Goal: Transaction & Acquisition: Purchase product/service

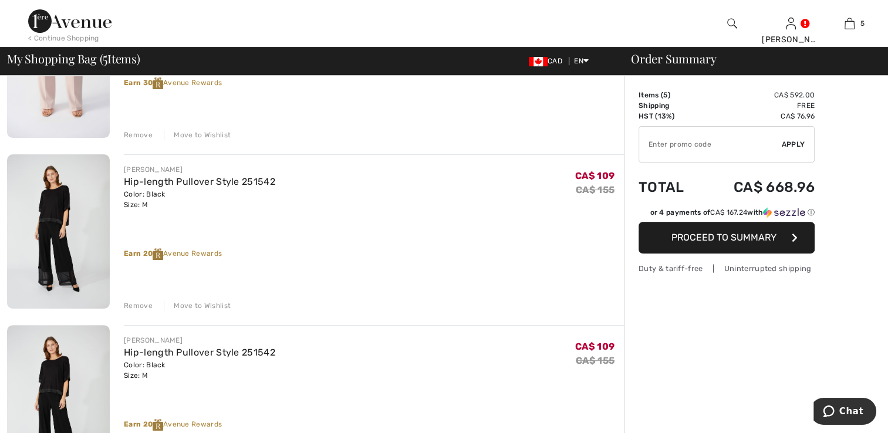
scroll to position [352, 0]
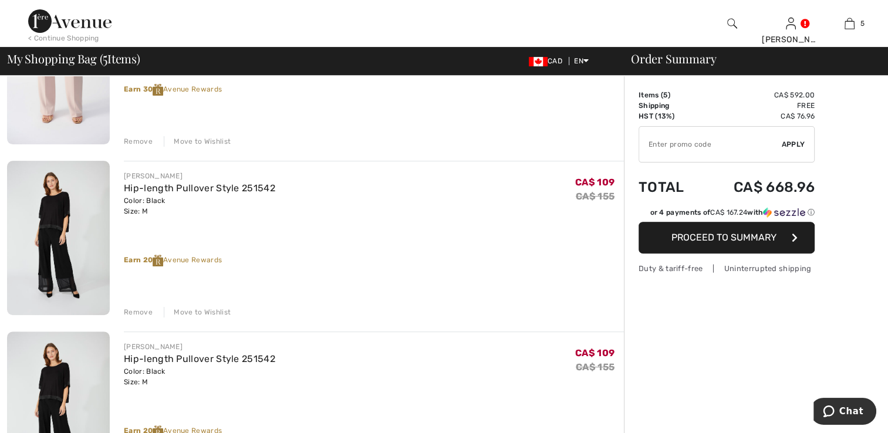
click at [124, 310] on div "Remove" at bounding box center [138, 312] width 29 height 11
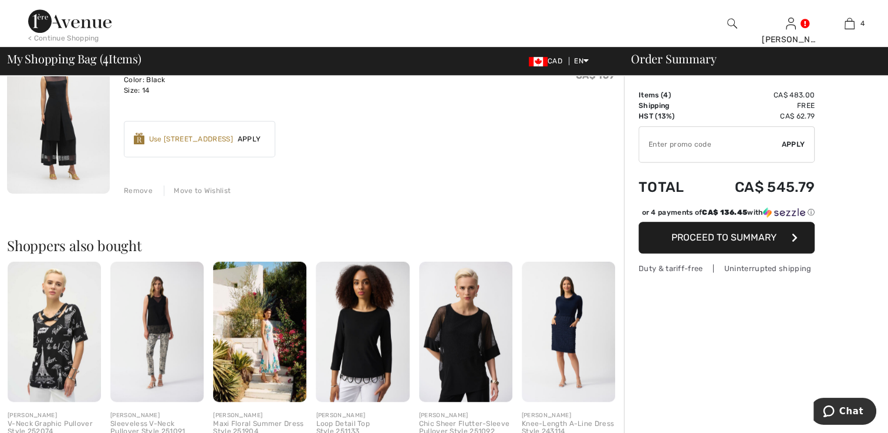
scroll to position [646, 0]
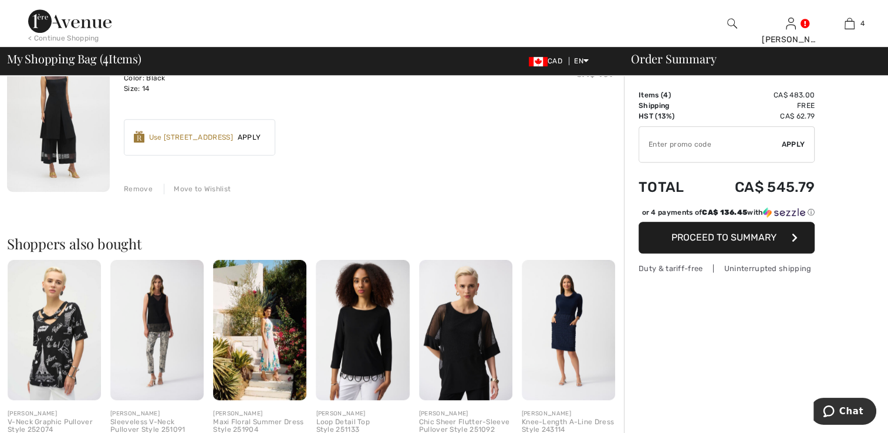
click at [452, 352] on img at bounding box center [465, 330] width 93 height 140
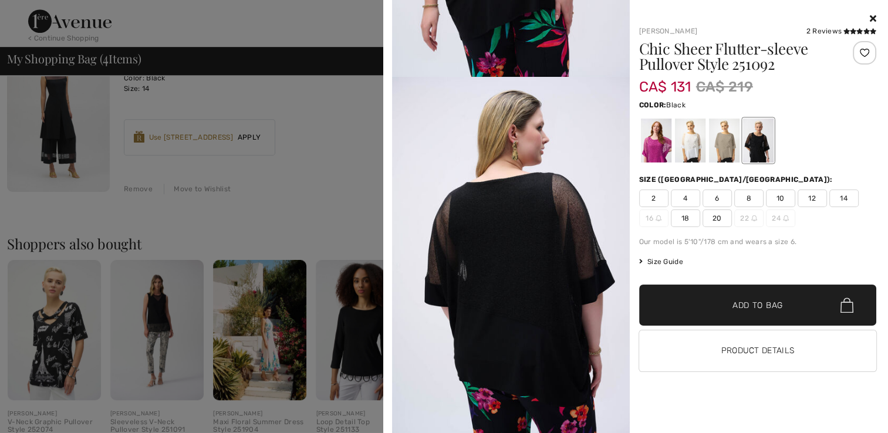
scroll to position [2446, 0]
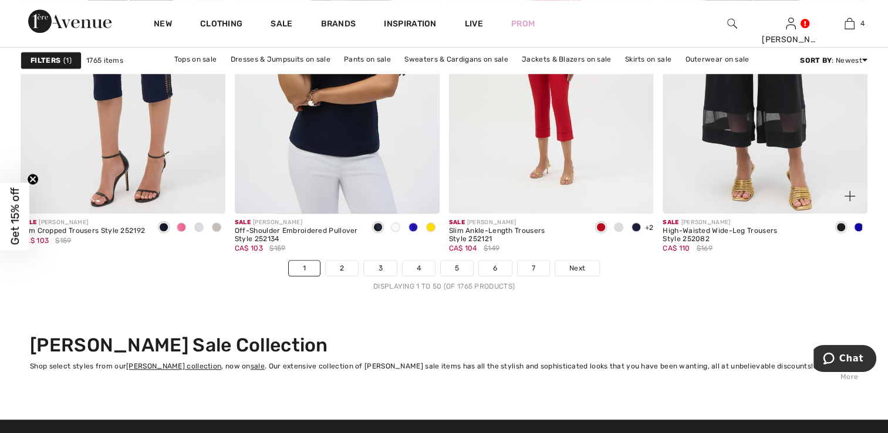
scroll to position [5579, 0]
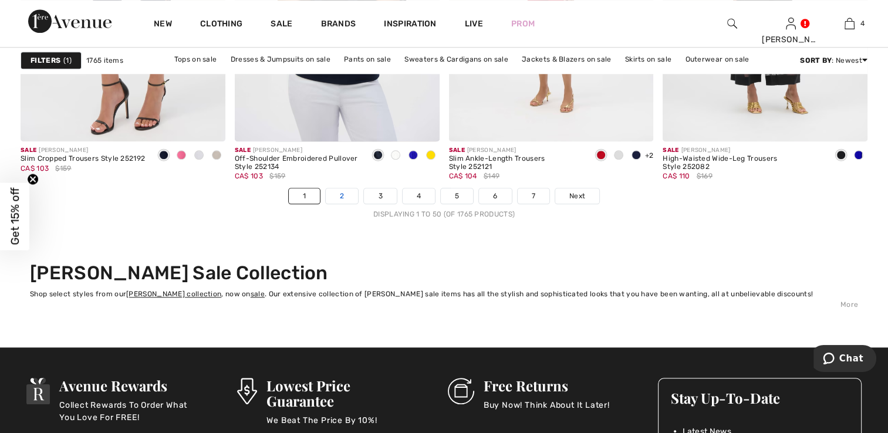
click at [336, 194] on link "2" at bounding box center [342, 196] width 32 height 15
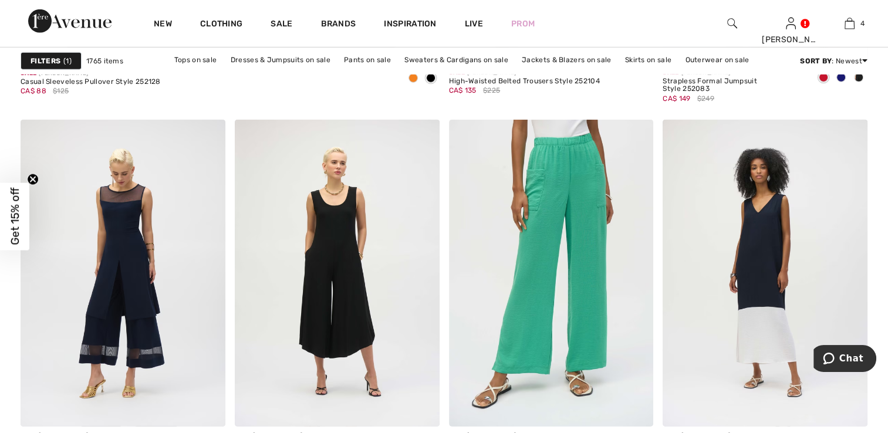
scroll to position [3700, 0]
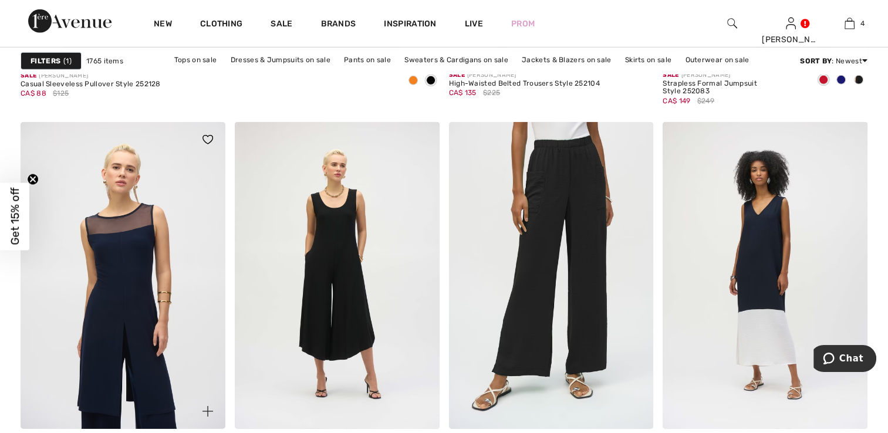
click at [131, 316] on img at bounding box center [123, 275] width 205 height 307
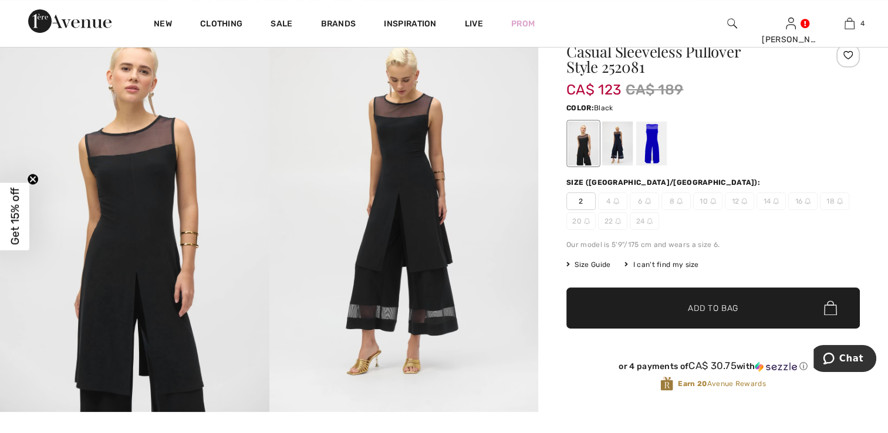
scroll to position [117, 0]
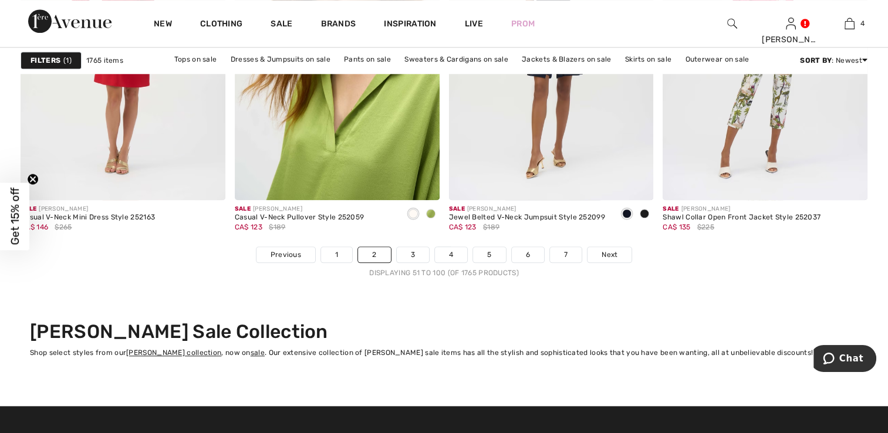
scroll to position [5637, 0]
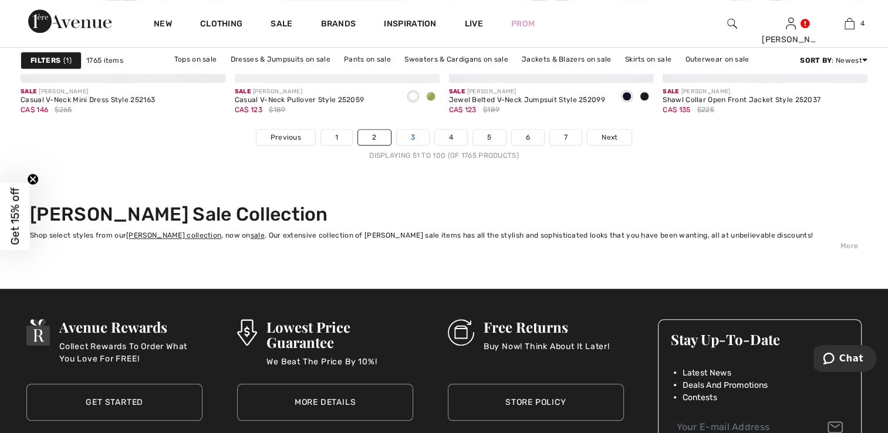
click at [416, 131] on link "3" at bounding box center [413, 137] width 32 height 15
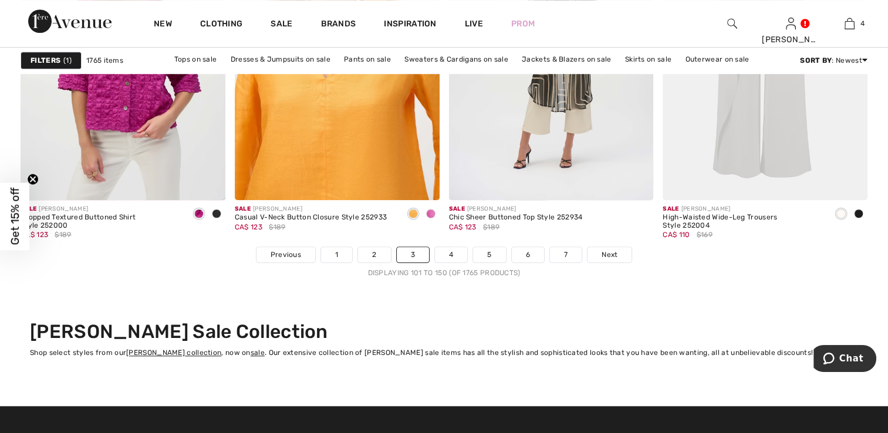
scroll to position [5637, 0]
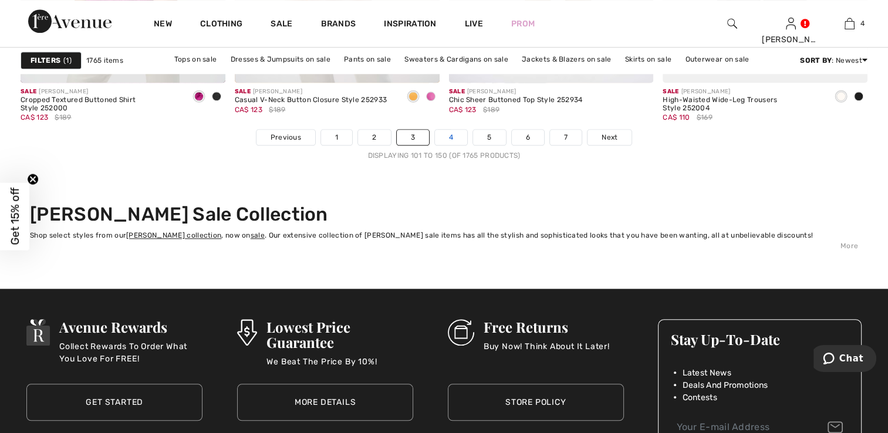
click at [459, 139] on link "4" at bounding box center [451, 137] width 32 height 15
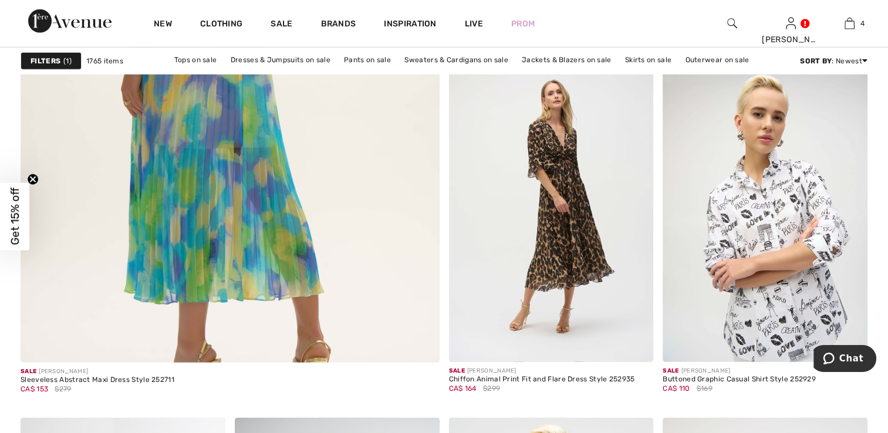
scroll to position [3406, 0]
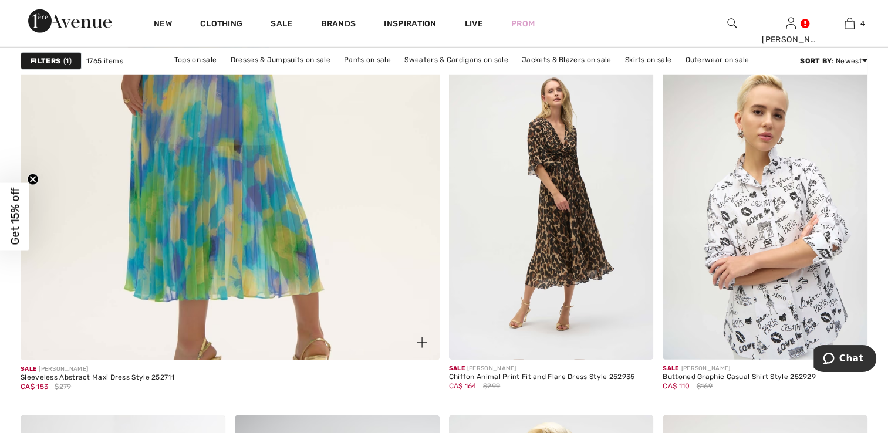
click at [197, 227] on img at bounding box center [230, 66] width 503 height 754
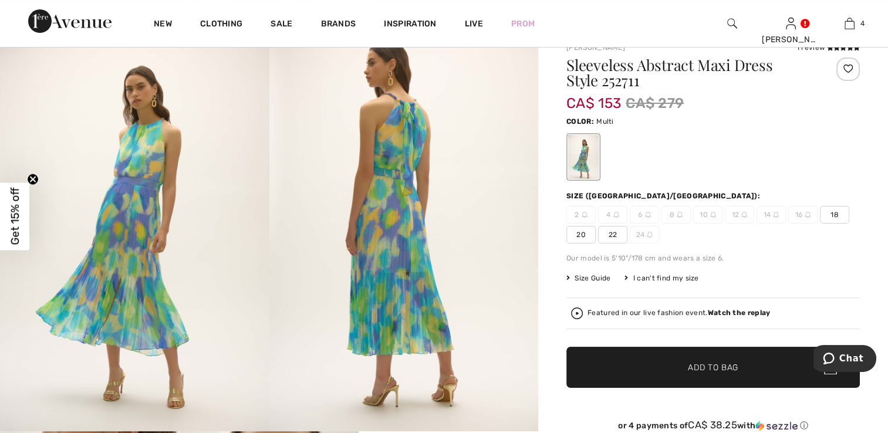
scroll to position [117, 0]
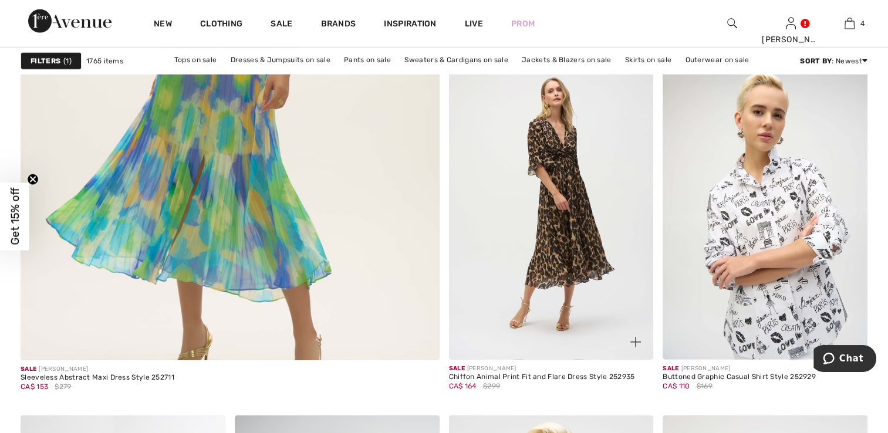
click at [570, 234] on img at bounding box center [551, 205] width 205 height 307
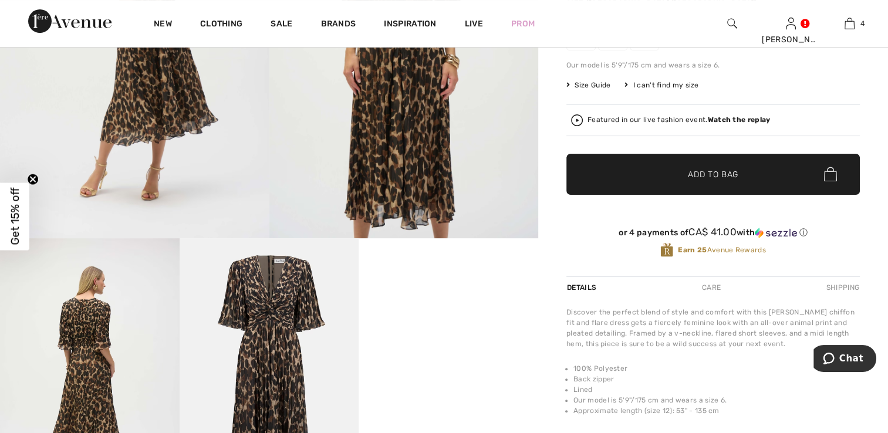
scroll to position [352, 0]
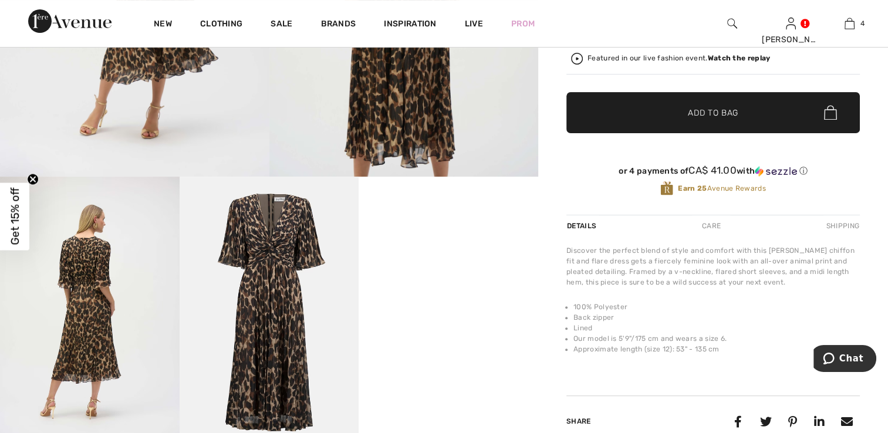
click at [731, 22] on img at bounding box center [733, 23] width 10 height 14
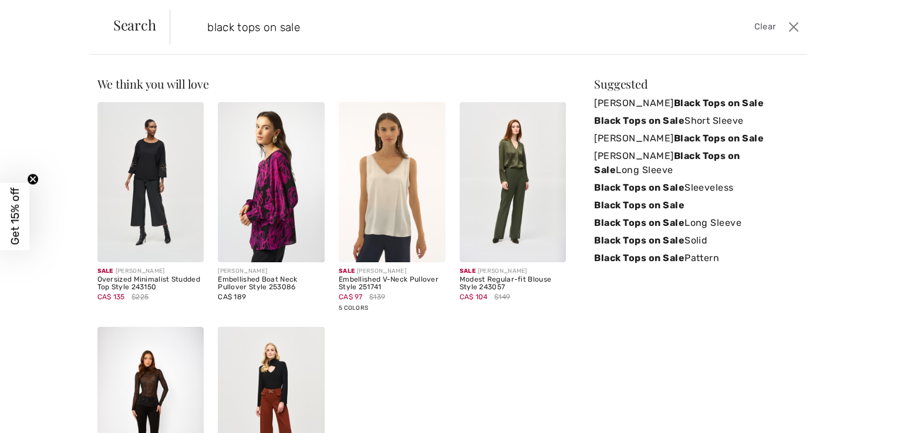
click at [315, 23] on input "black tops on sale" at bounding box center [418, 26] width 440 height 35
type input "black tops on sale"
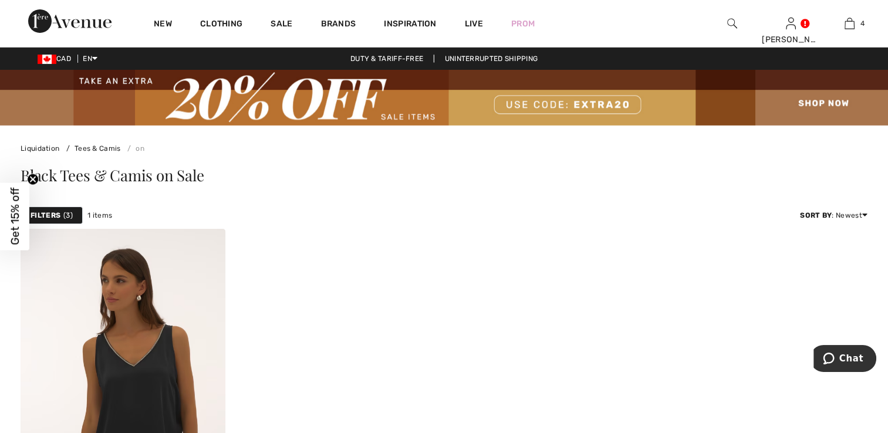
click at [729, 25] on img at bounding box center [733, 23] width 10 height 14
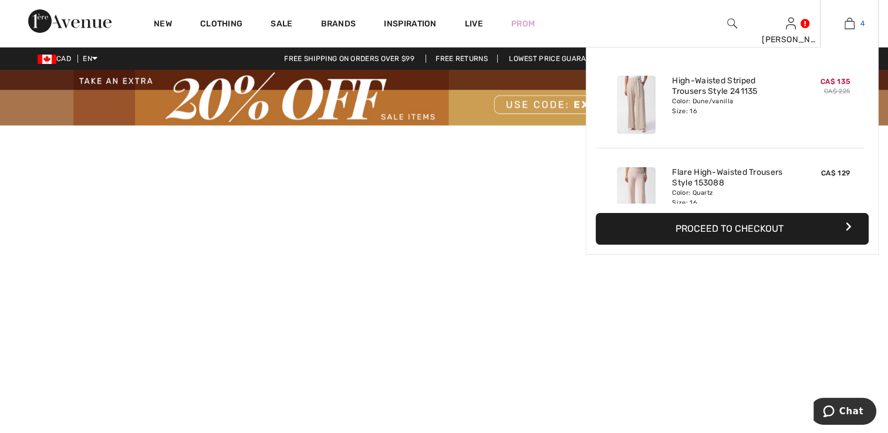
click at [854, 23] on img at bounding box center [850, 23] width 10 height 14
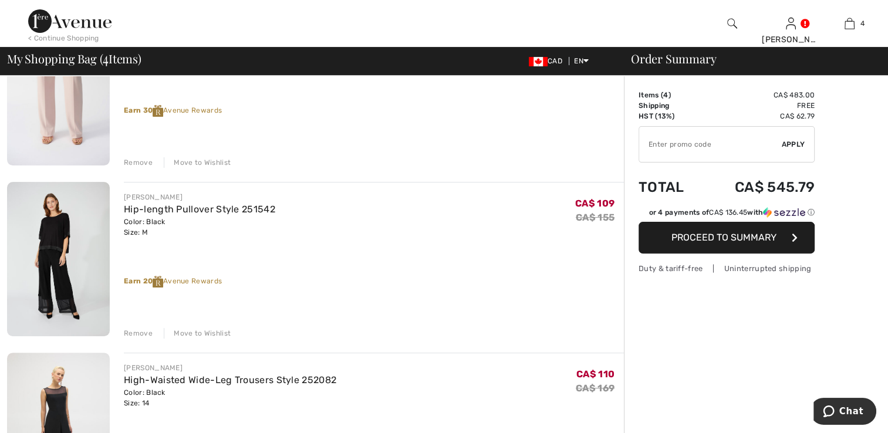
scroll to position [352, 0]
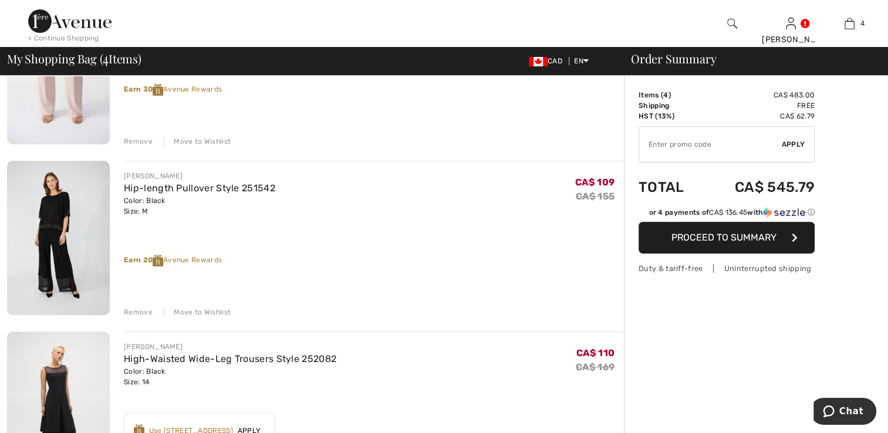
click at [54, 211] on img at bounding box center [58, 238] width 103 height 154
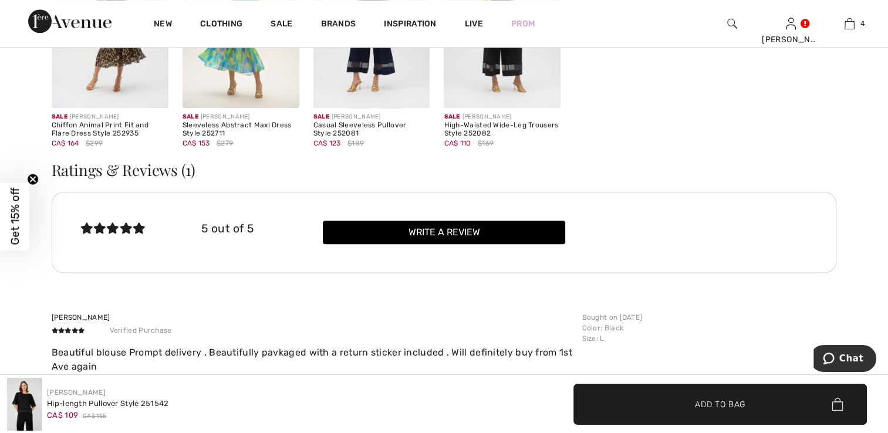
scroll to position [1468, 0]
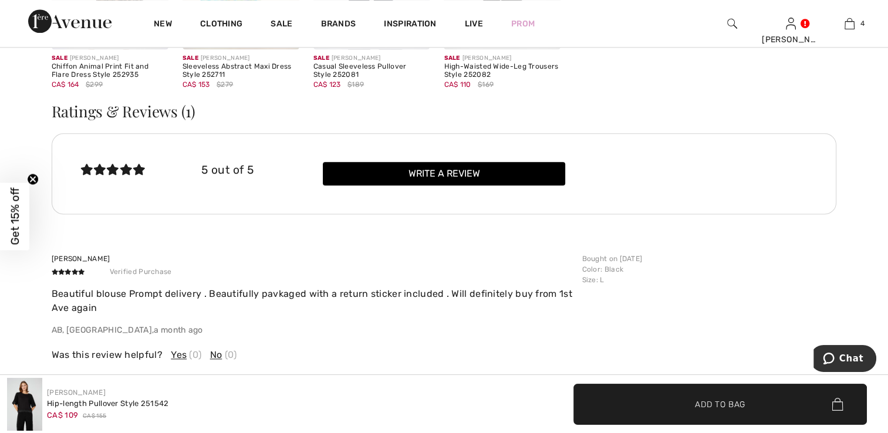
click at [16, 400] on img at bounding box center [24, 404] width 35 height 53
click at [80, 403] on div "Hip-length Pullover Style 251542" at bounding box center [108, 404] width 122 height 12
drag, startPoint x: 80, startPoint y: 403, endPoint x: 26, endPoint y: 402, distance: 54.0
click at [26, 402] on img at bounding box center [24, 404] width 35 height 53
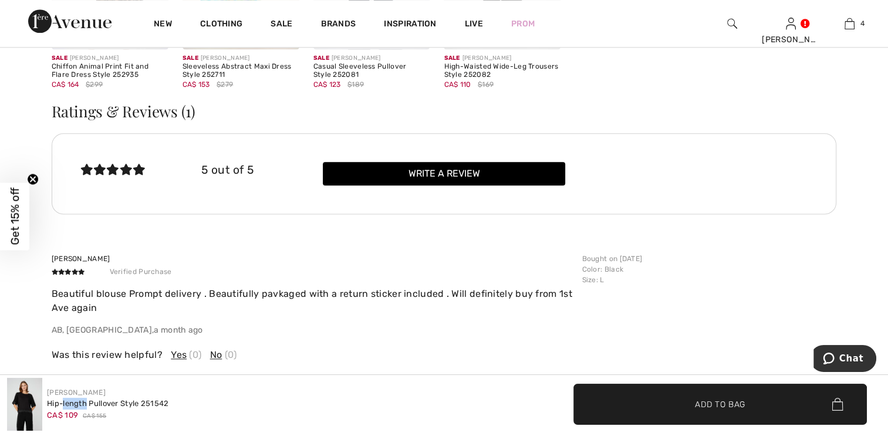
click at [26, 401] on img at bounding box center [24, 404] width 35 height 53
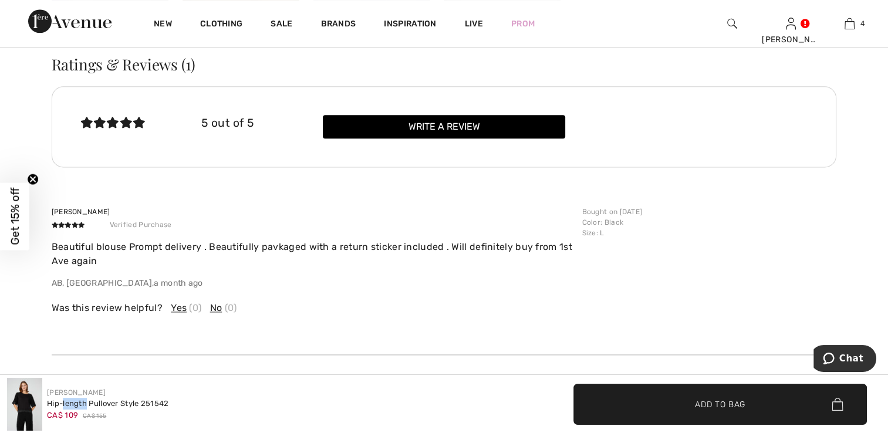
scroll to position [1586, 0]
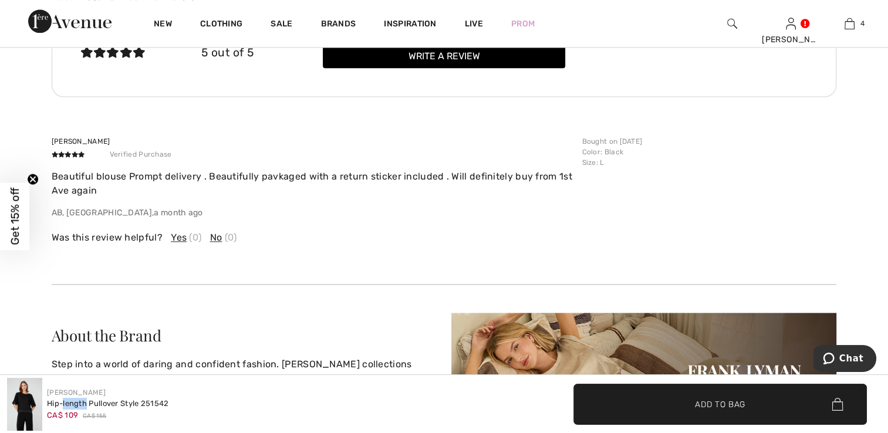
click at [712, 405] on span "Add to Bag" at bounding box center [720, 404] width 51 height 12
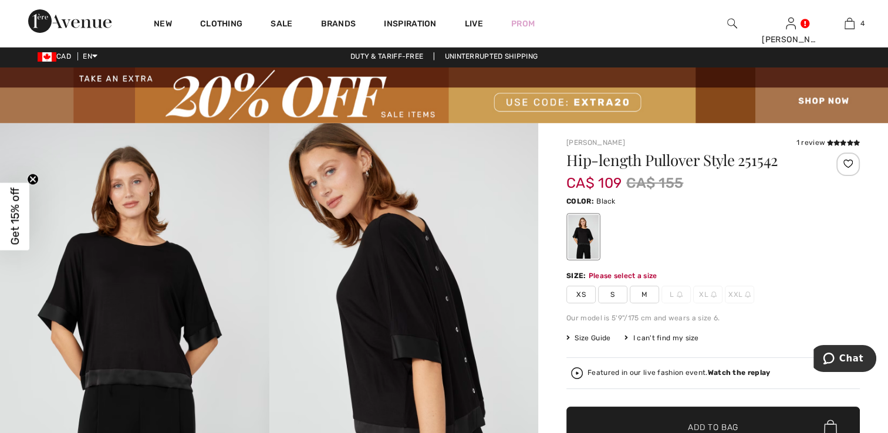
scroll to position [61, 0]
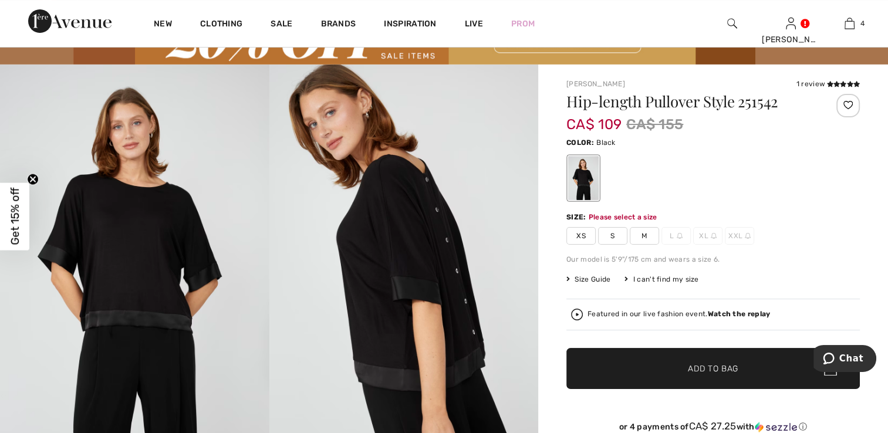
click at [646, 241] on span "M" at bounding box center [644, 236] width 29 height 18
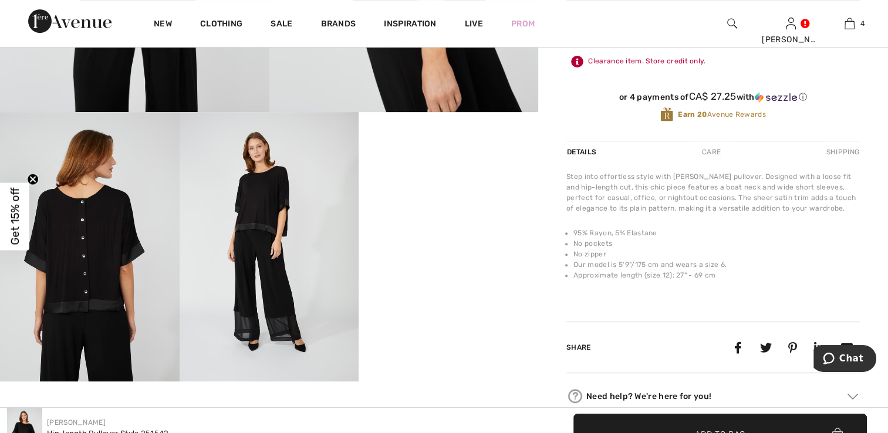
scroll to position [296, 0]
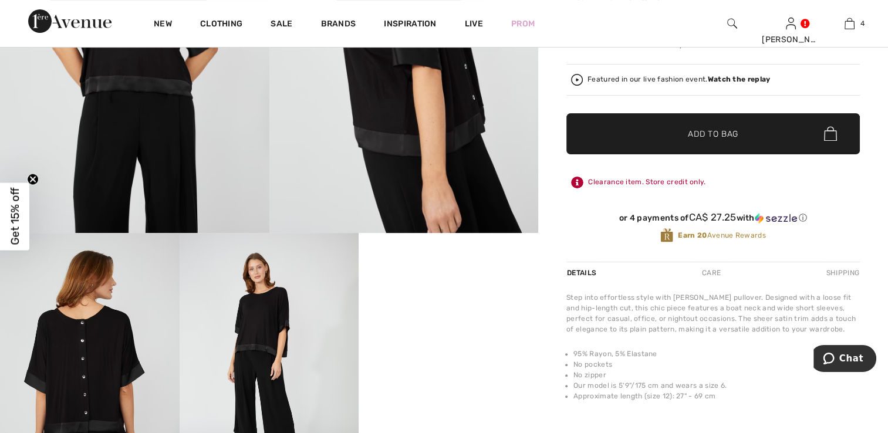
click at [701, 133] on span "Add to Bag" at bounding box center [713, 133] width 51 height 12
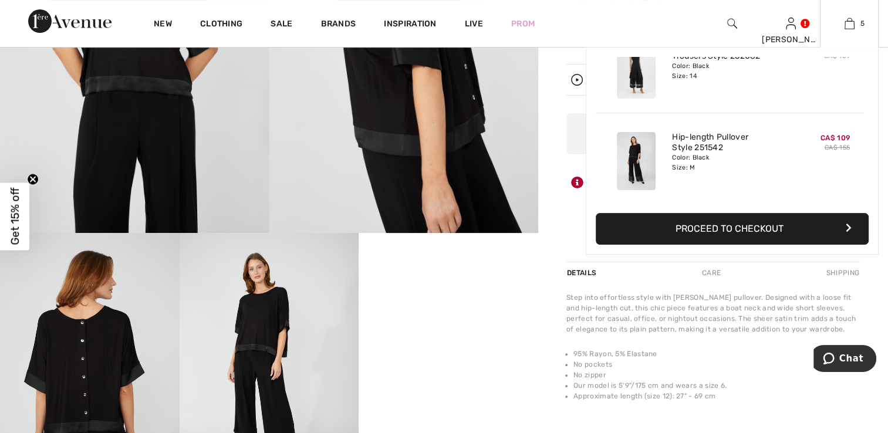
scroll to position [179, 0]
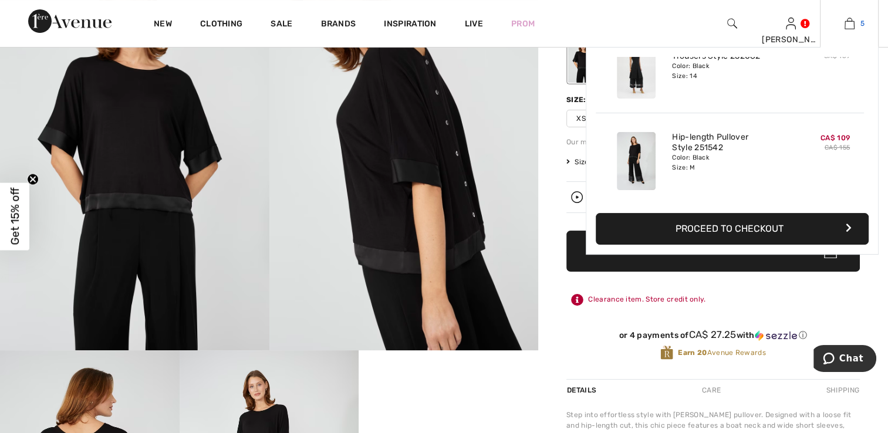
click at [849, 21] on img at bounding box center [850, 23] width 10 height 14
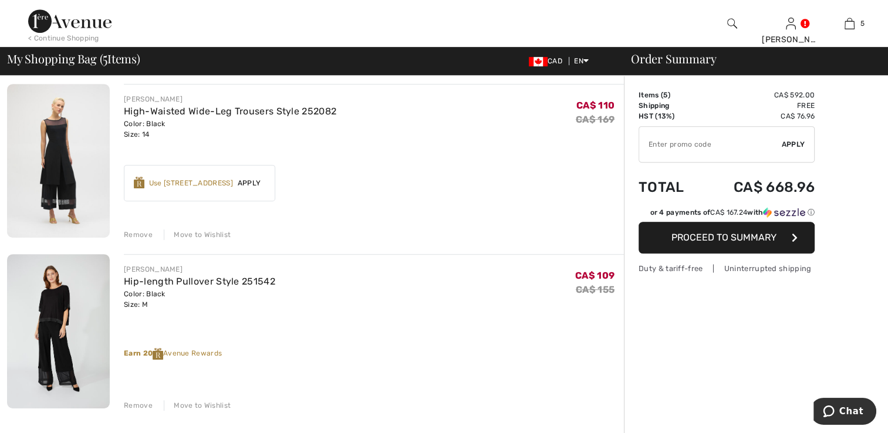
scroll to position [587, 0]
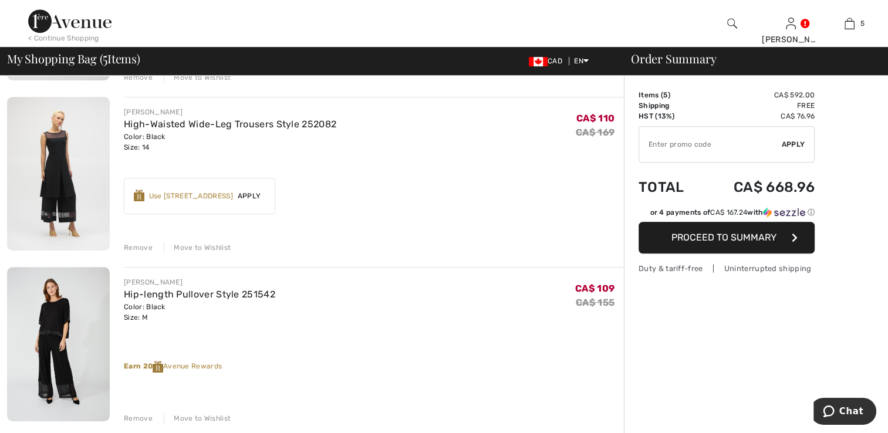
click at [56, 325] on img at bounding box center [58, 344] width 103 height 154
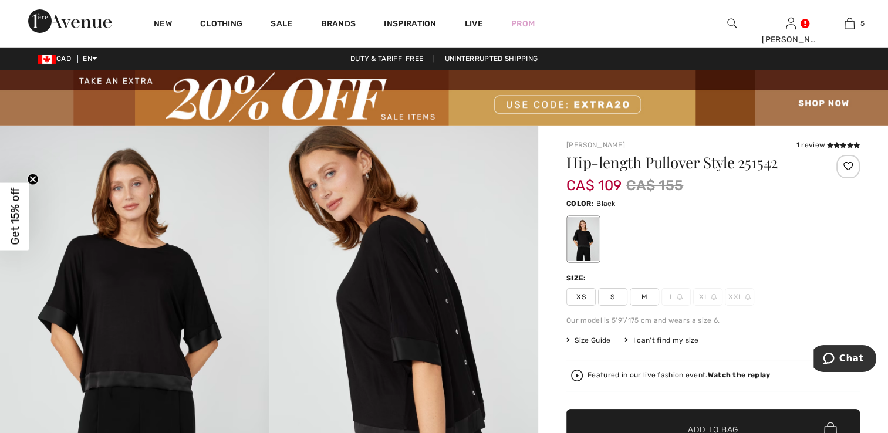
click at [171, 319] on img at bounding box center [135, 328] width 270 height 404
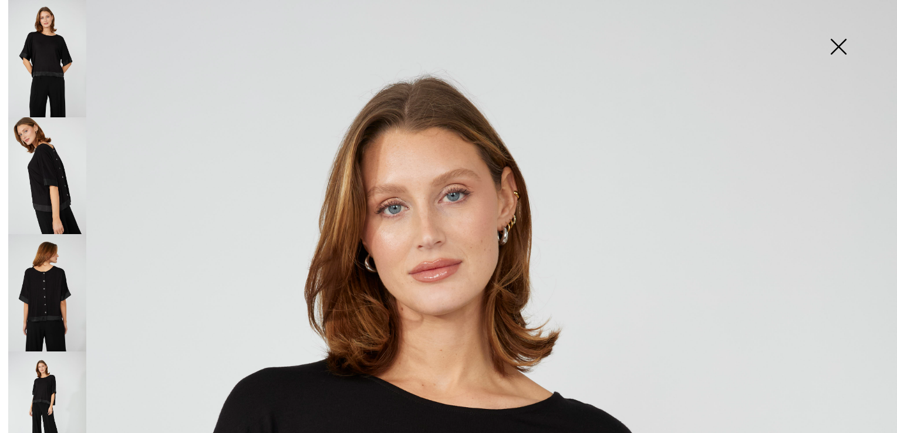
click at [838, 41] on img at bounding box center [838, 48] width 59 height 60
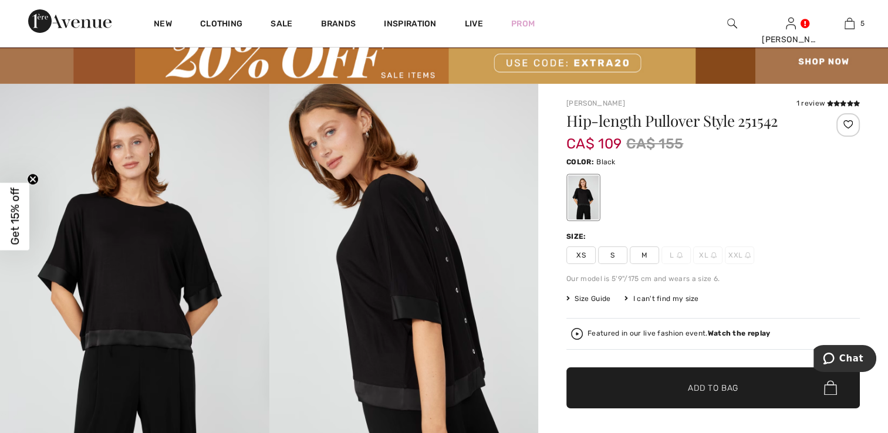
scroll to position [59, 0]
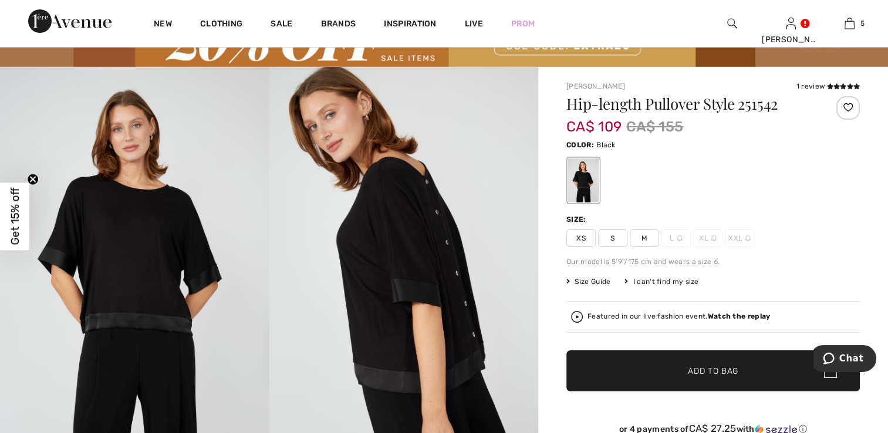
click at [640, 237] on span "M" at bounding box center [644, 239] width 29 height 18
click at [641, 371] on span "✔ Added to Bag Add to Bag" at bounding box center [714, 371] width 294 height 41
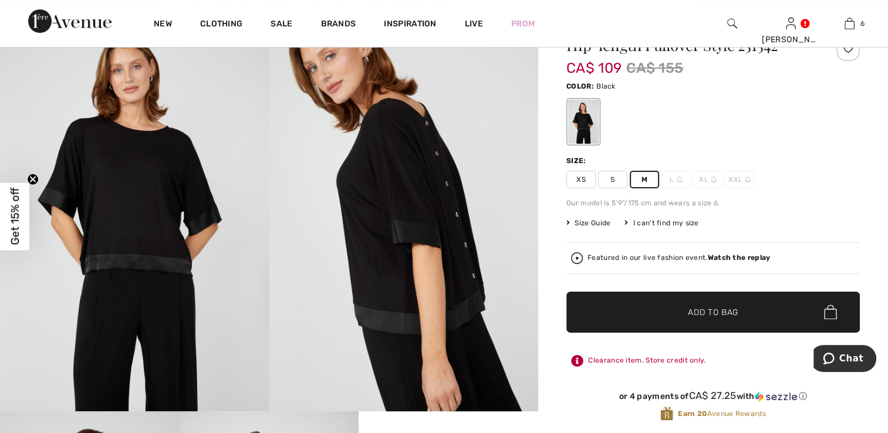
scroll to position [0, 0]
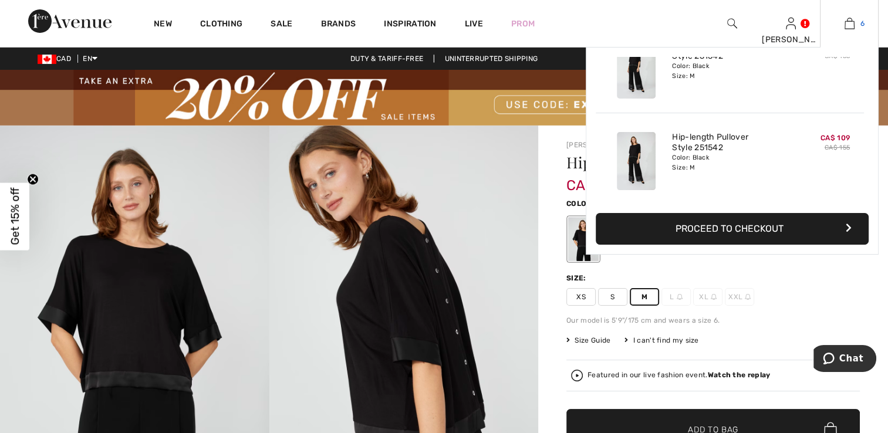
click at [847, 27] on img at bounding box center [850, 23] width 10 height 14
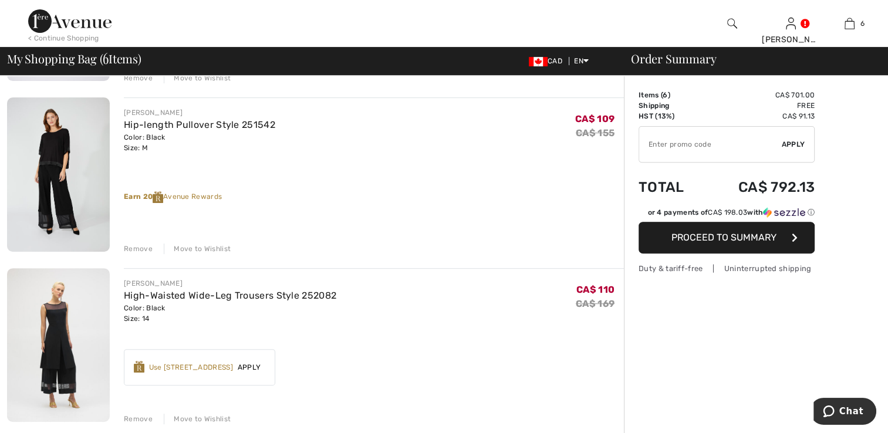
scroll to position [411, 0]
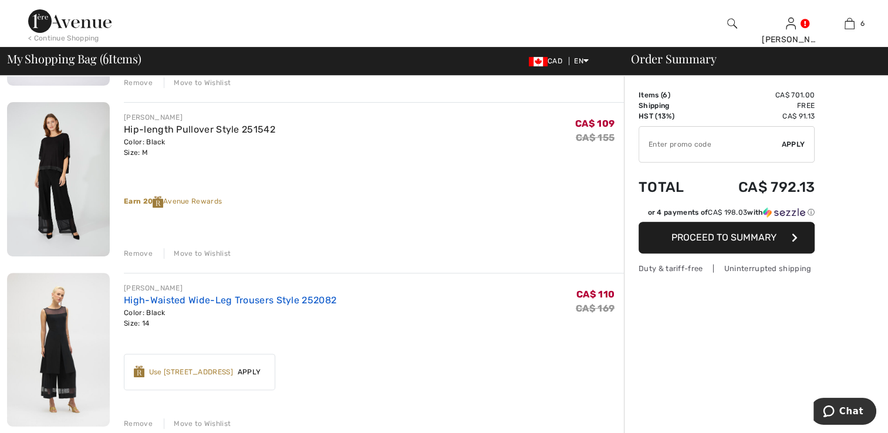
click at [146, 299] on link "High-Waisted Wide-Leg Trousers Style 252082" at bounding box center [230, 300] width 213 height 11
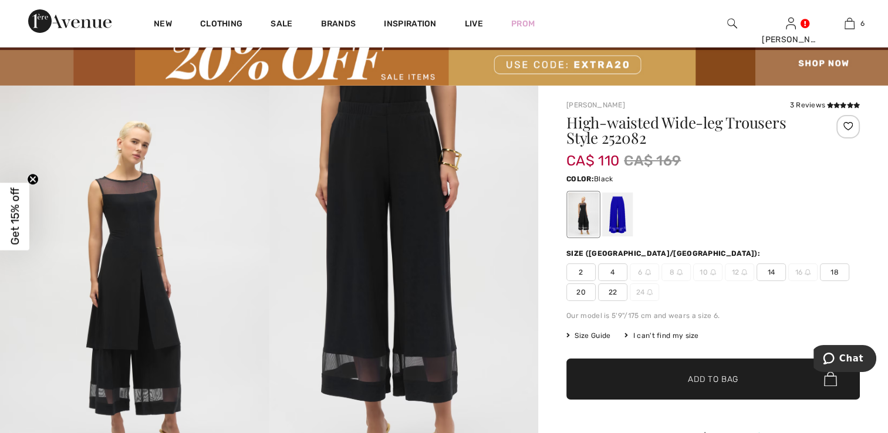
scroll to position [59, 0]
